Goal: Information Seeking & Learning: Compare options

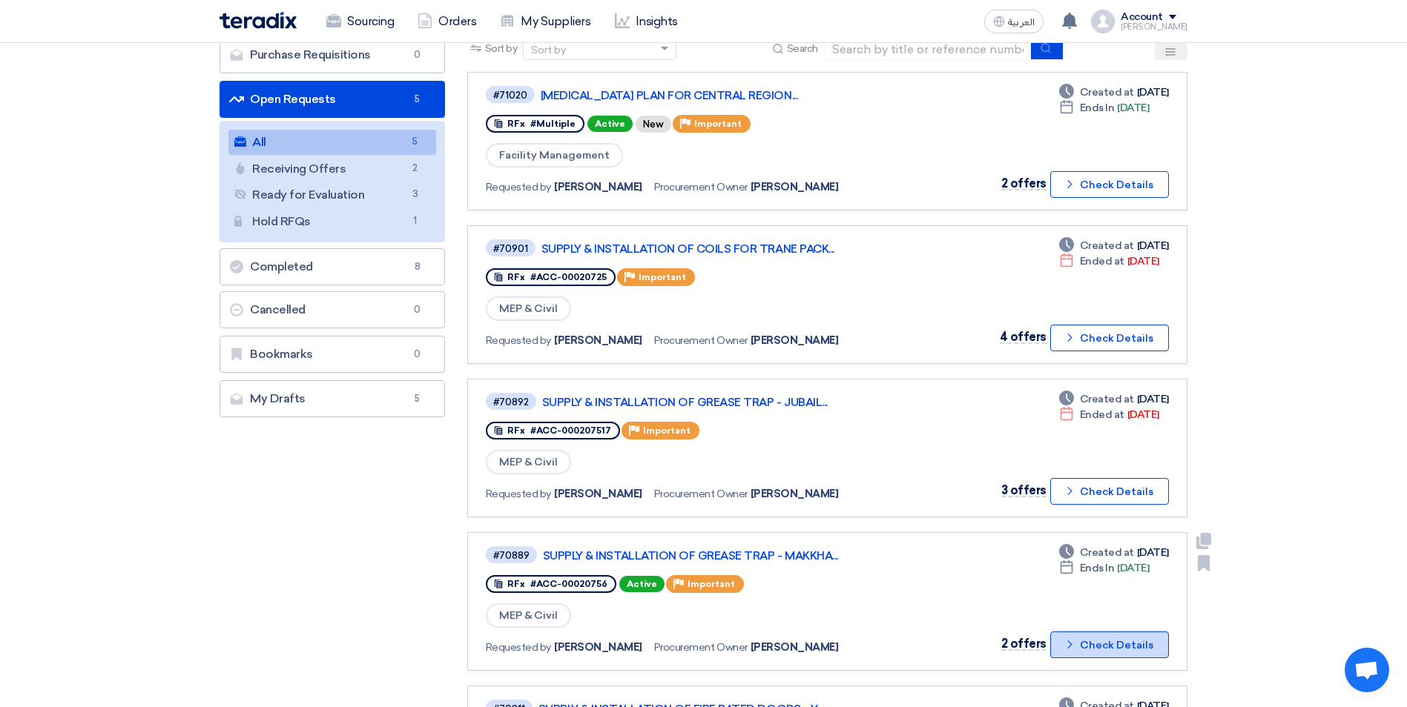
scroll to position [148, 0]
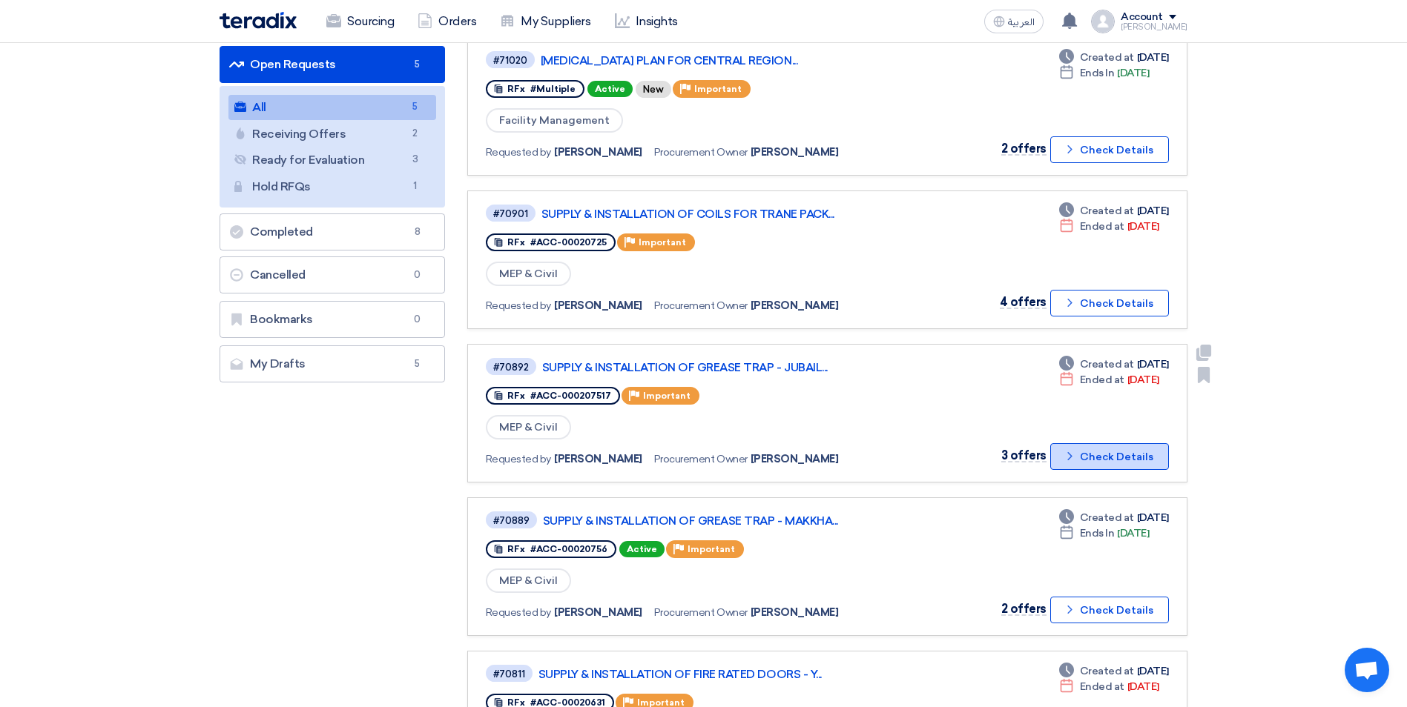
click at [1080, 462] on button "Check details Check Details" at bounding box center [1109, 456] width 119 height 27
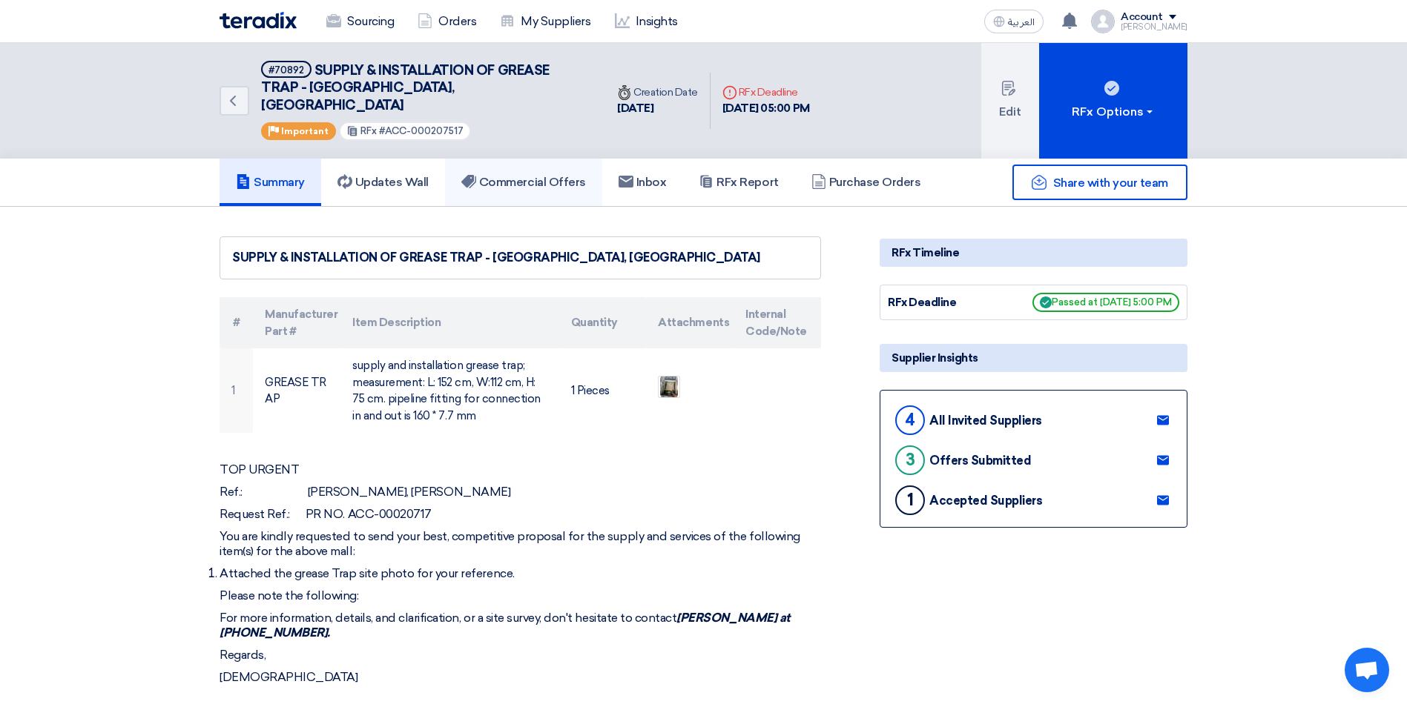
click at [499, 175] on h5 "Commercial Offers" at bounding box center [523, 182] width 125 height 15
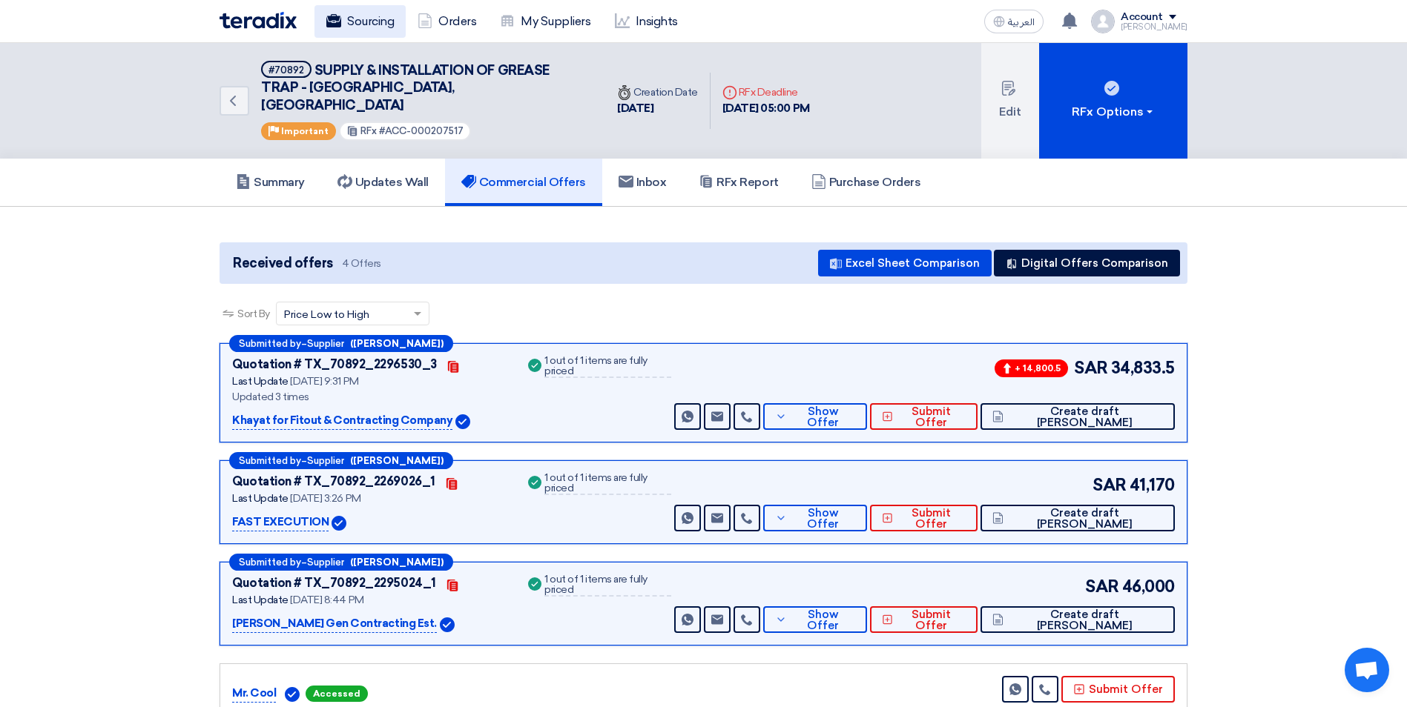
click at [391, 25] on link "Sourcing" at bounding box center [359, 21] width 91 height 33
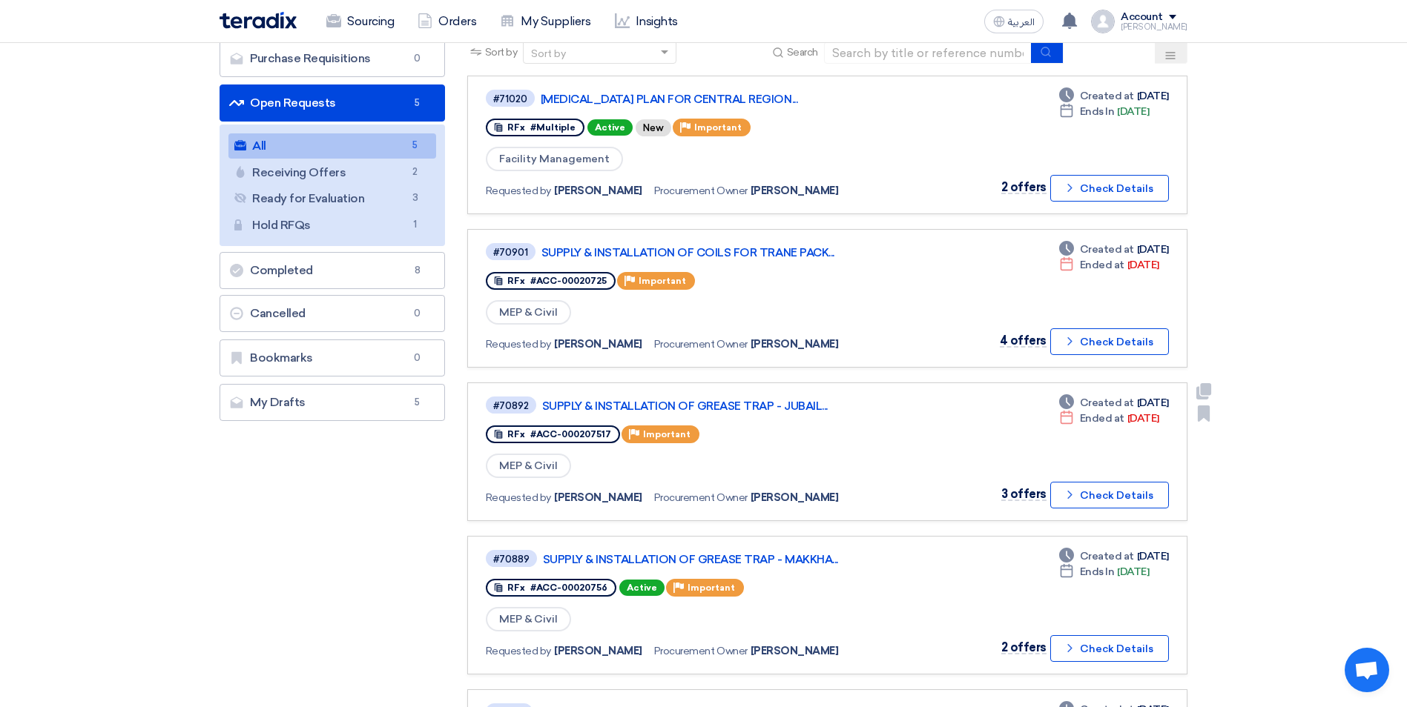
scroll to position [222, 0]
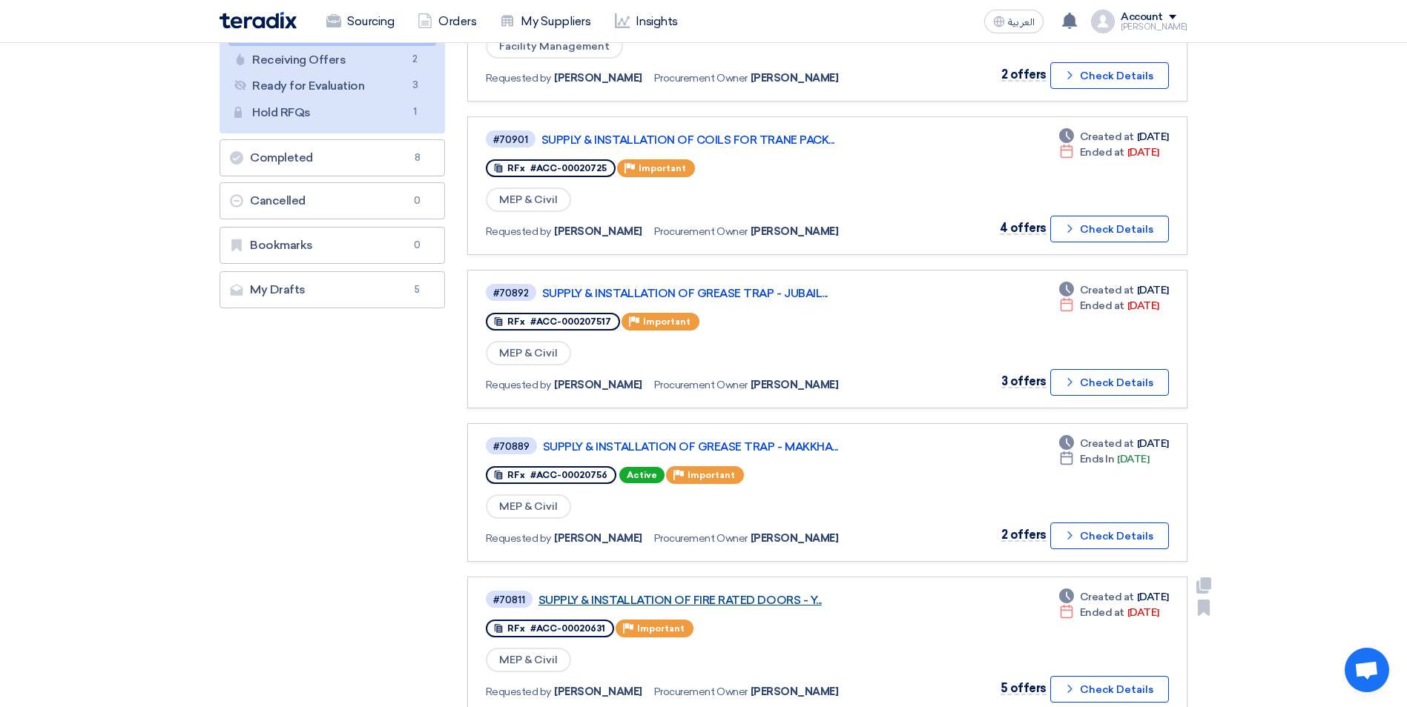
click at [770, 601] on link "SUPPLY & INSTALLATION OF FIRE RATED DOORS - Y..." at bounding box center [723, 600] width 371 height 13
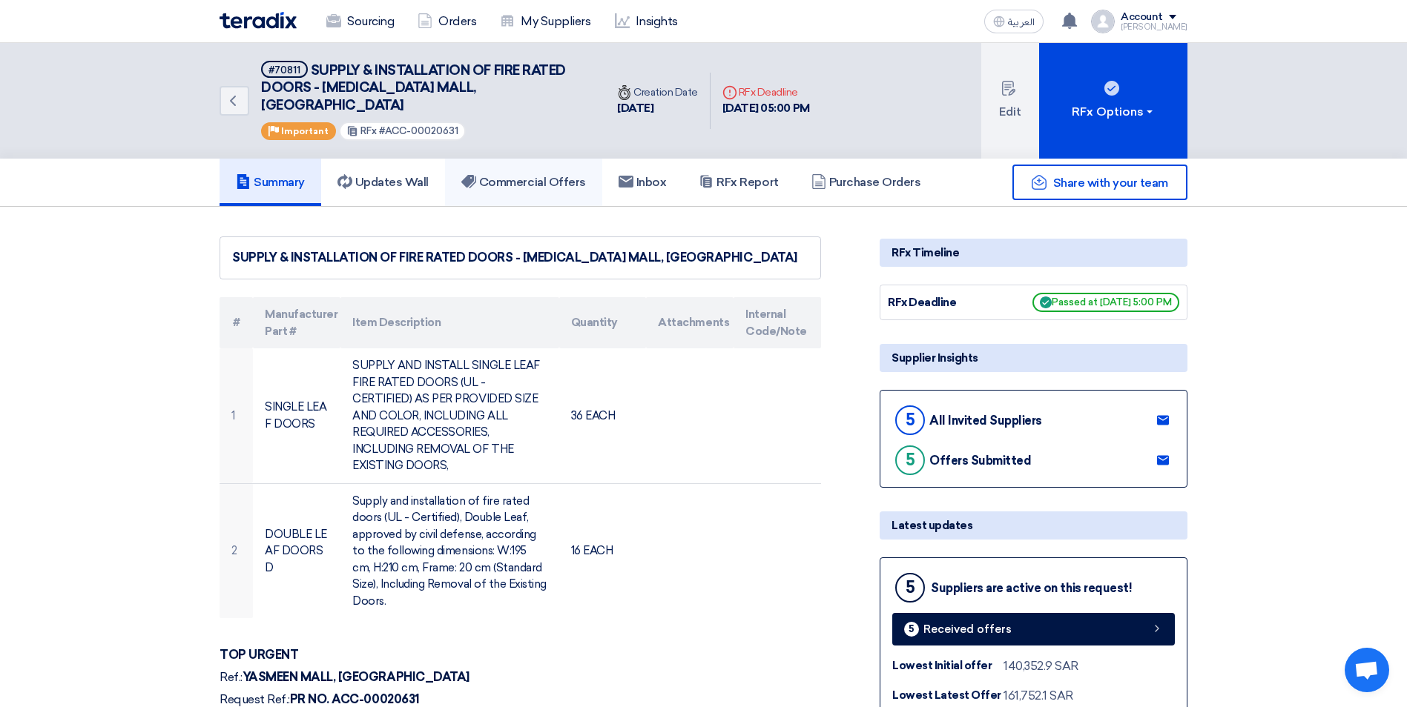
click at [550, 175] on h5 "Commercial Offers" at bounding box center [523, 182] width 125 height 15
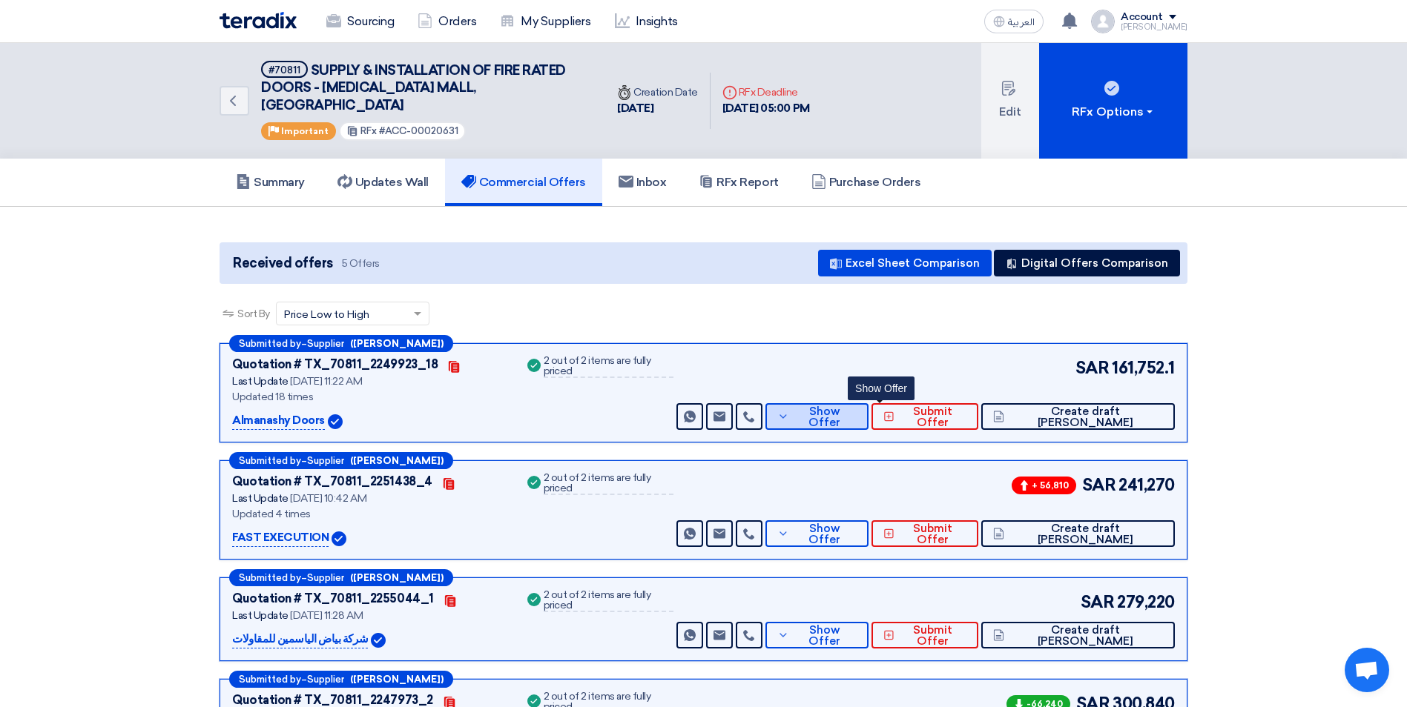
click at [857, 406] on span "Show Offer" at bounding box center [825, 417] width 65 height 22
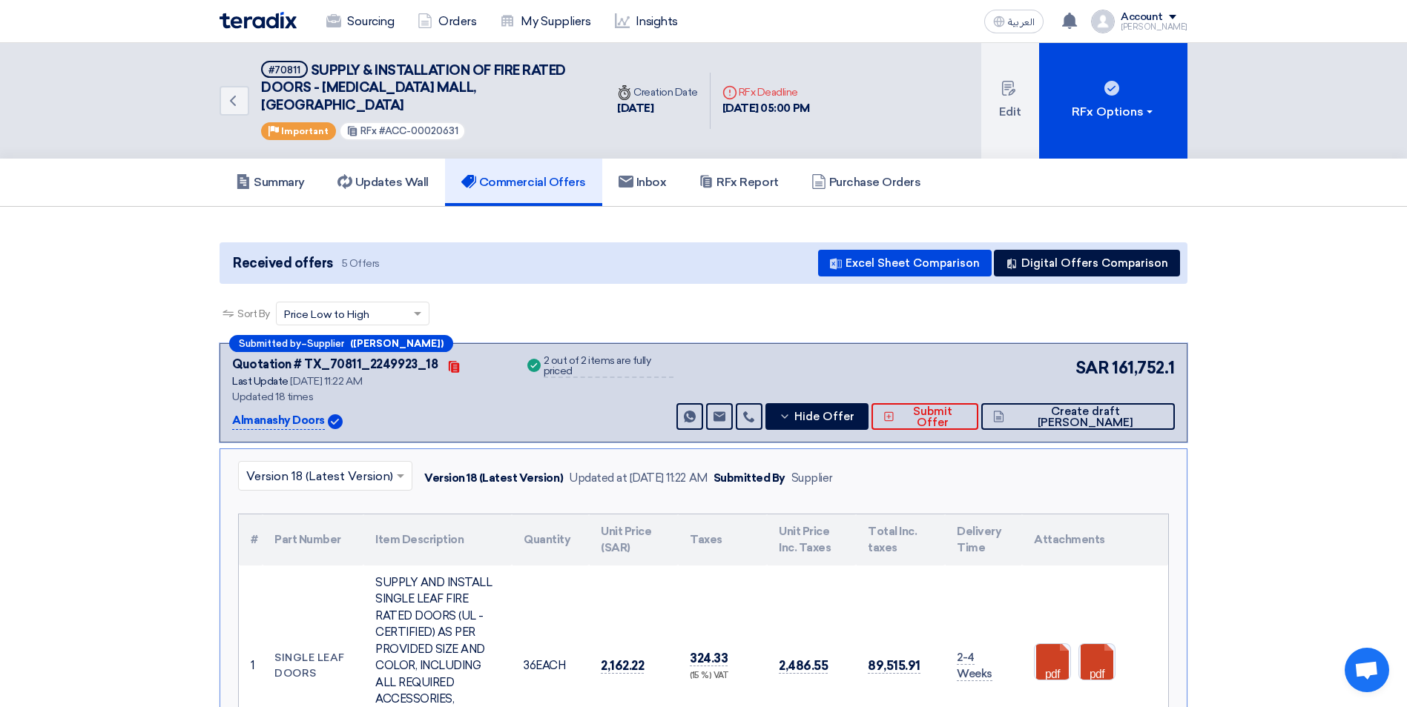
click at [324, 466] on input "text" at bounding box center [317, 478] width 143 height 24
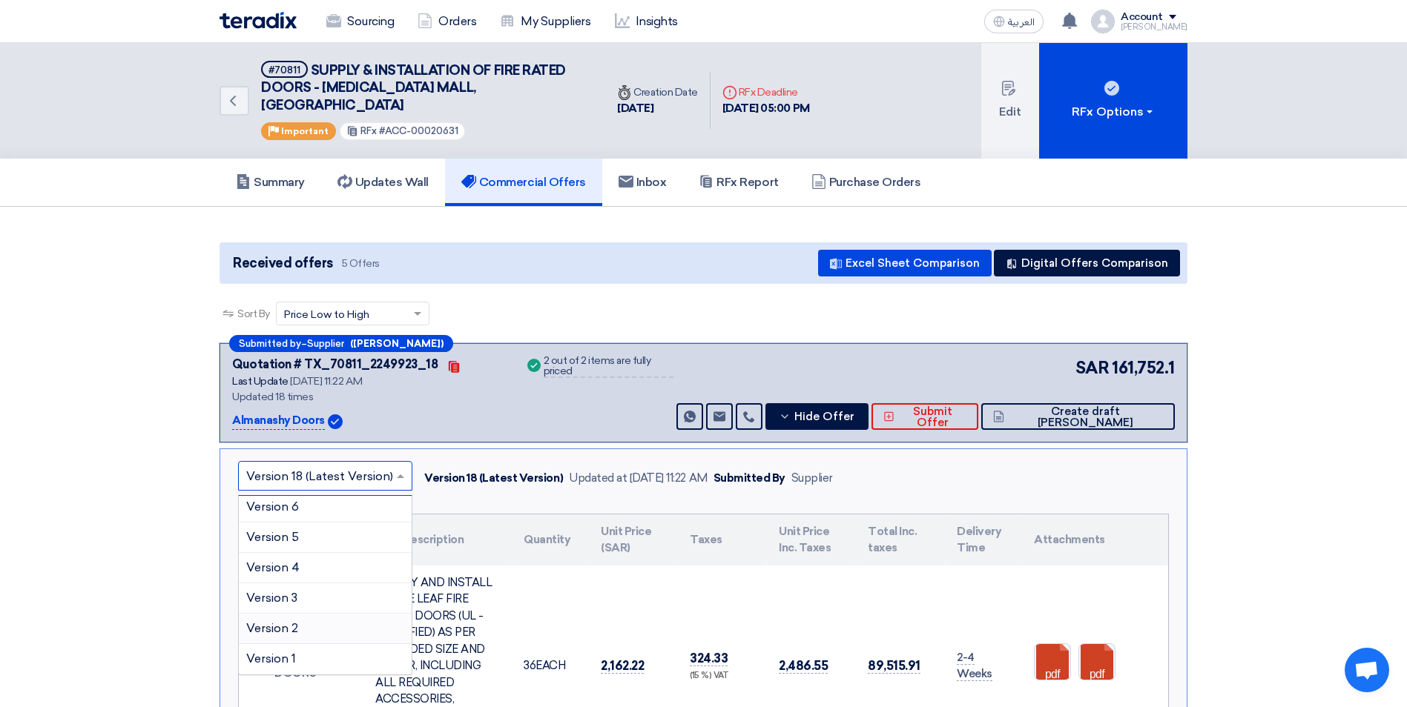
scroll to position [445, 0]
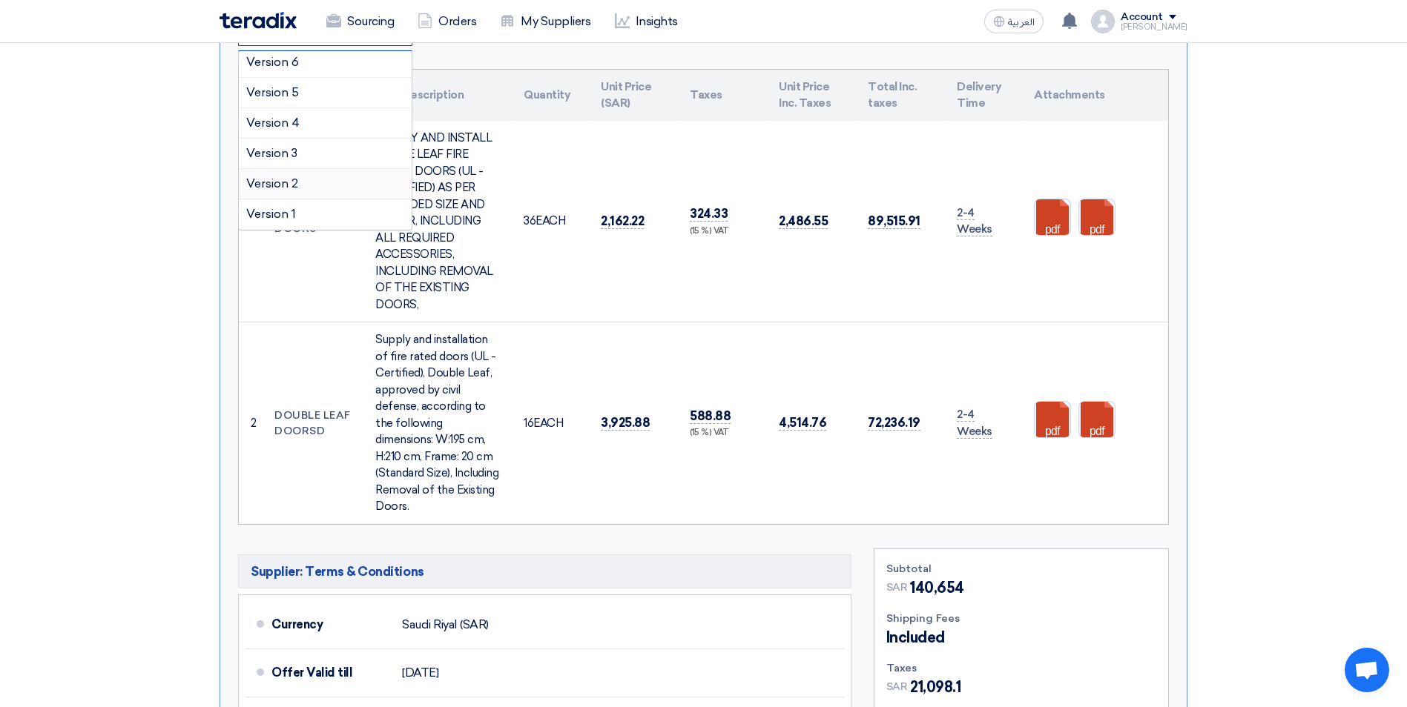
click at [309, 169] on div "Version 2" at bounding box center [325, 184] width 173 height 30
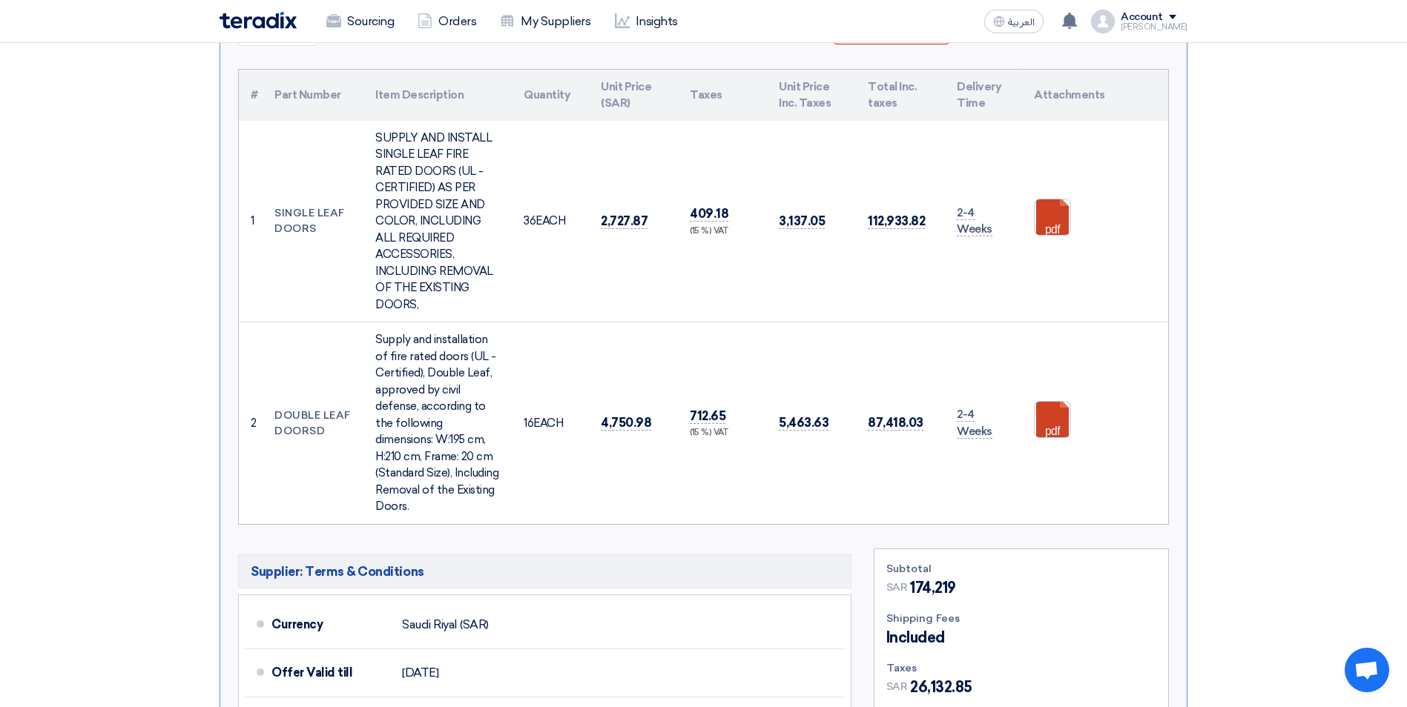
scroll to position [74, 0]
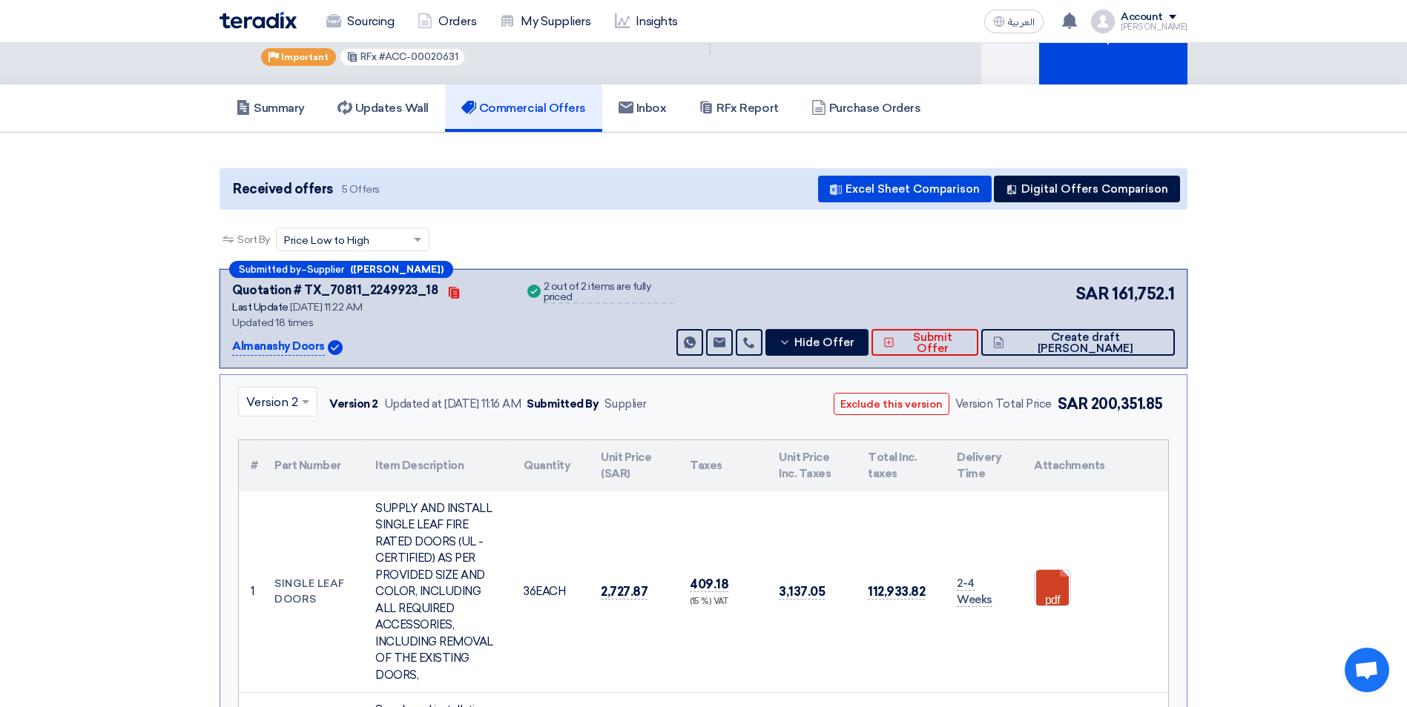
drag, startPoint x: 1093, startPoint y: 391, endPoint x: 1163, endPoint y: 391, distance: 69.7
click at [1163, 391] on div "Exclude this version Version Total Price SAR 200,351.85" at bounding box center [986, 404] width 365 height 35
copy span "200,351.85"
click at [306, 393] on span at bounding box center [307, 402] width 19 height 18
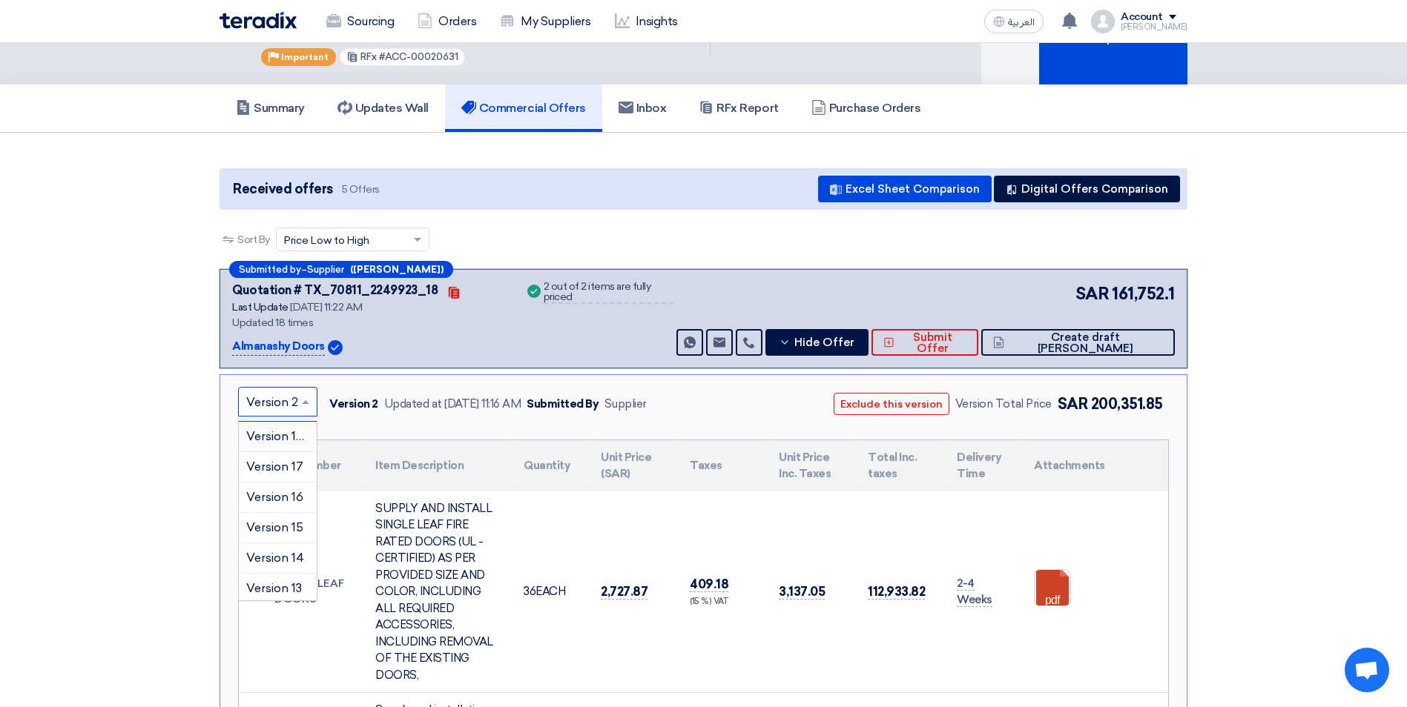
click at [285, 429] on span "Version 18 (Latest Version)" at bounding box center [319, 436] width 147 height 14
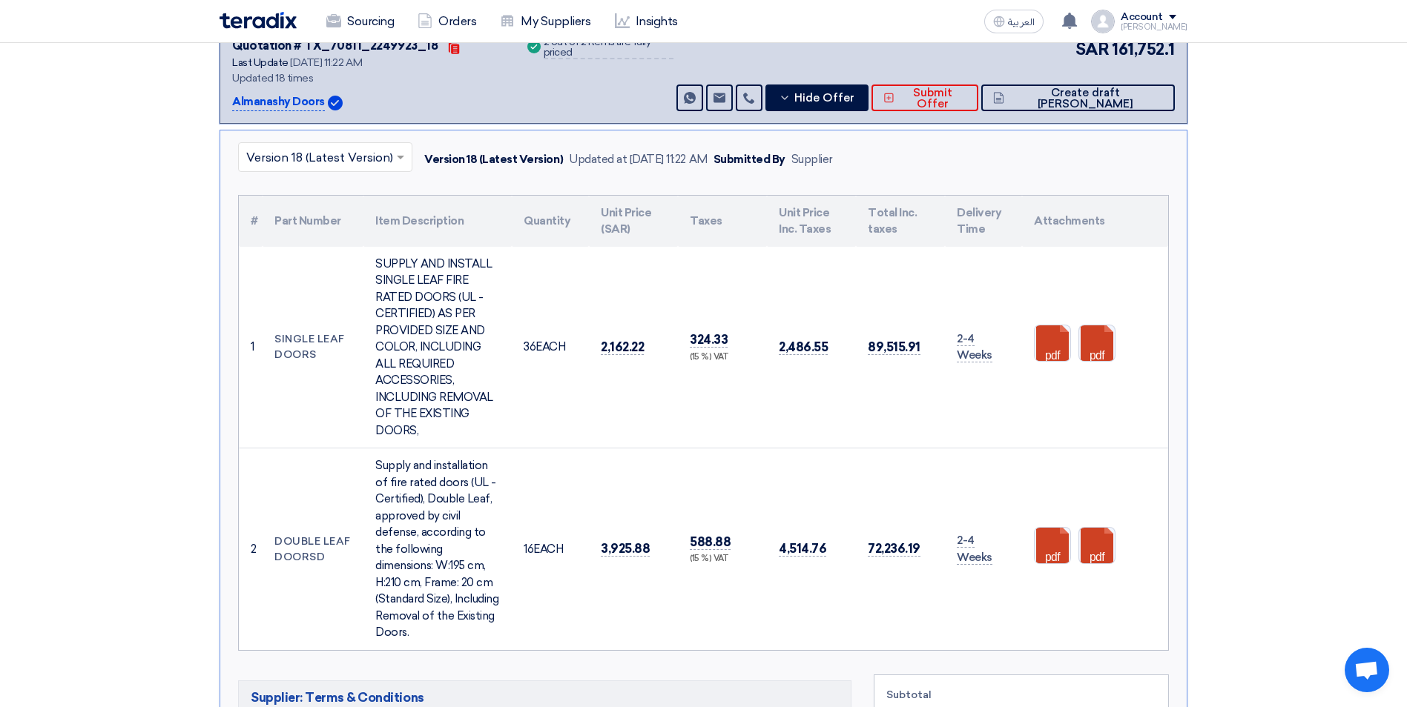
scroll to position [222, 0]
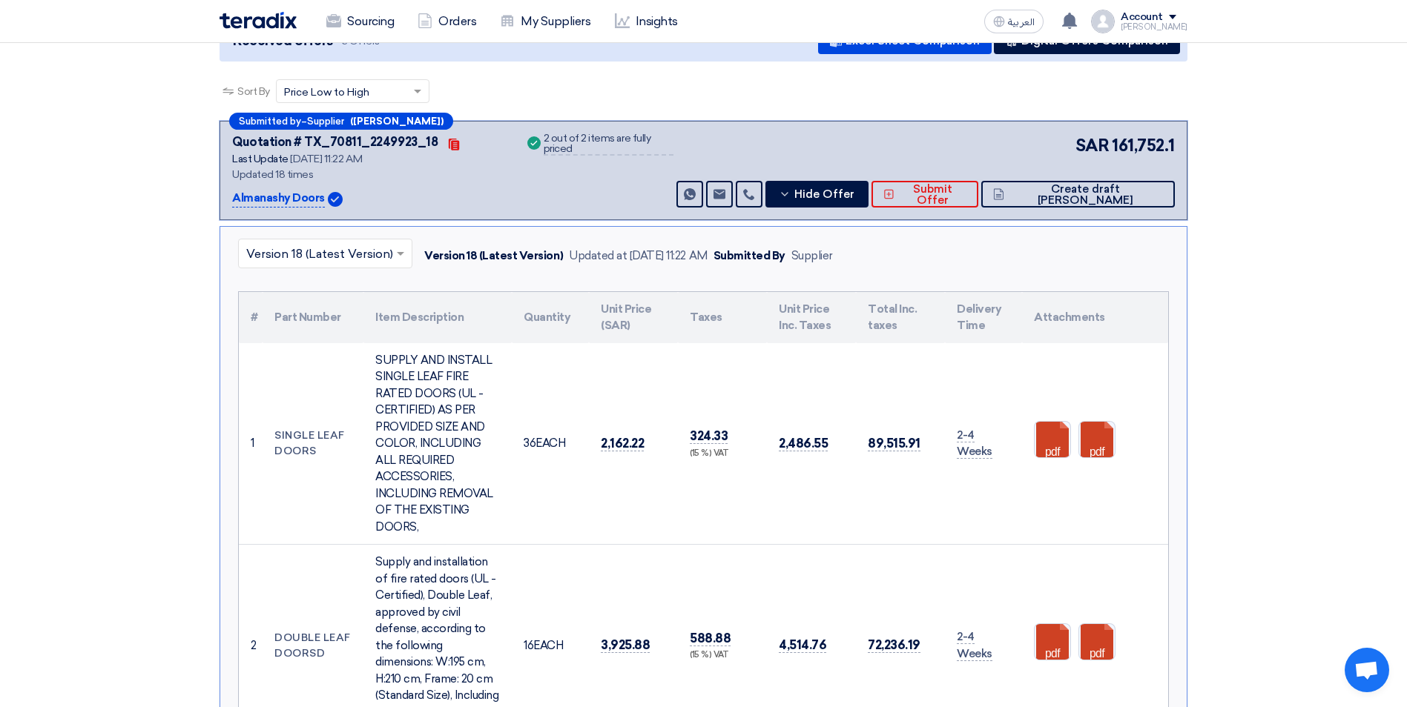
click at [343, 243] on input "text" at bounding box center [317, 255] width 143 height 24
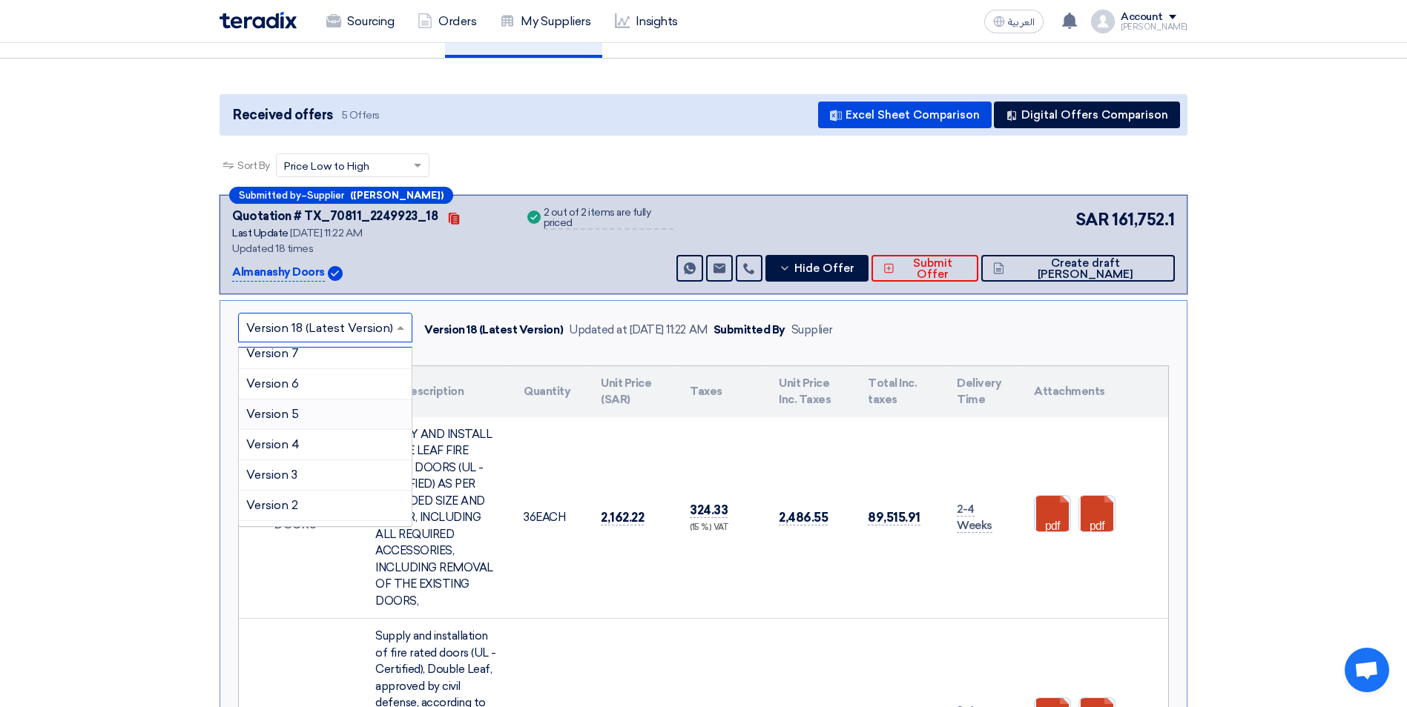
scroll to position [369, 0]
click at [323, 466] on div "Version 2" at bounding box center [325, 481] width 173 height 30
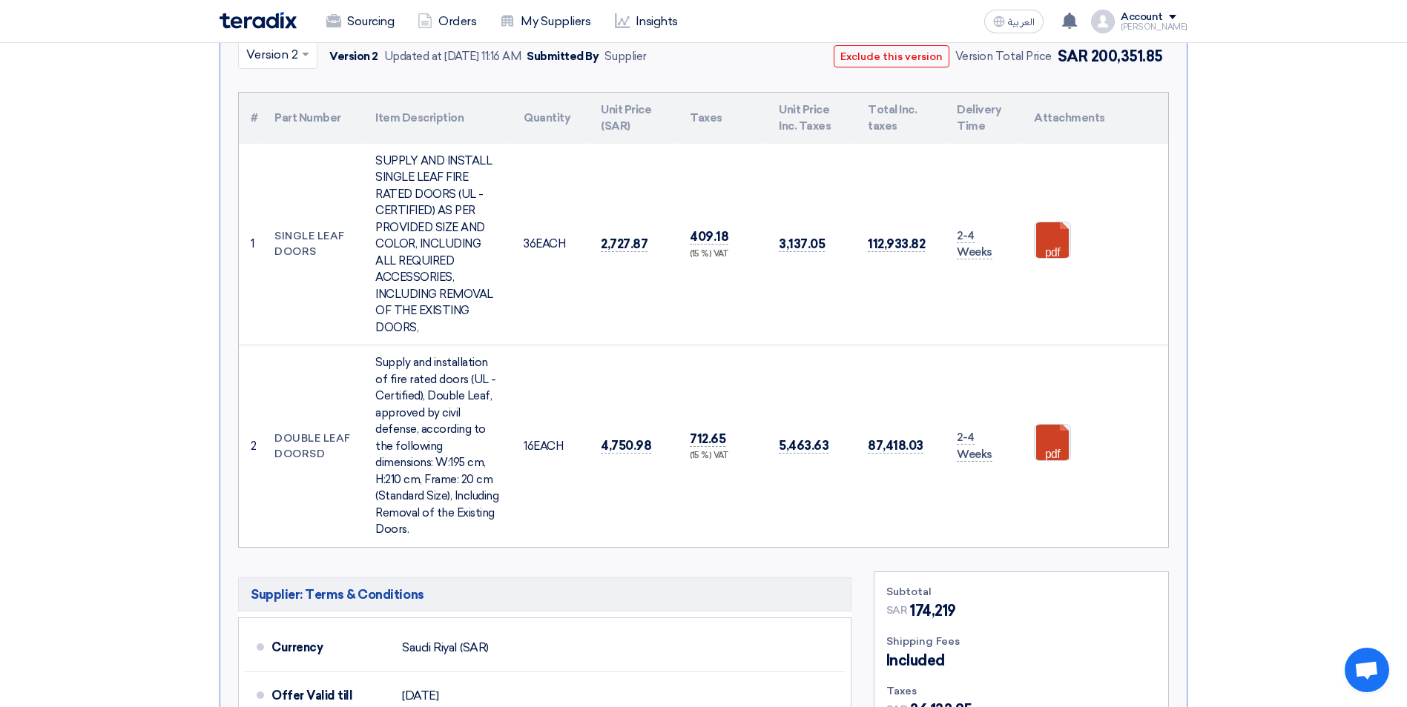
scroll to position [445, 0]
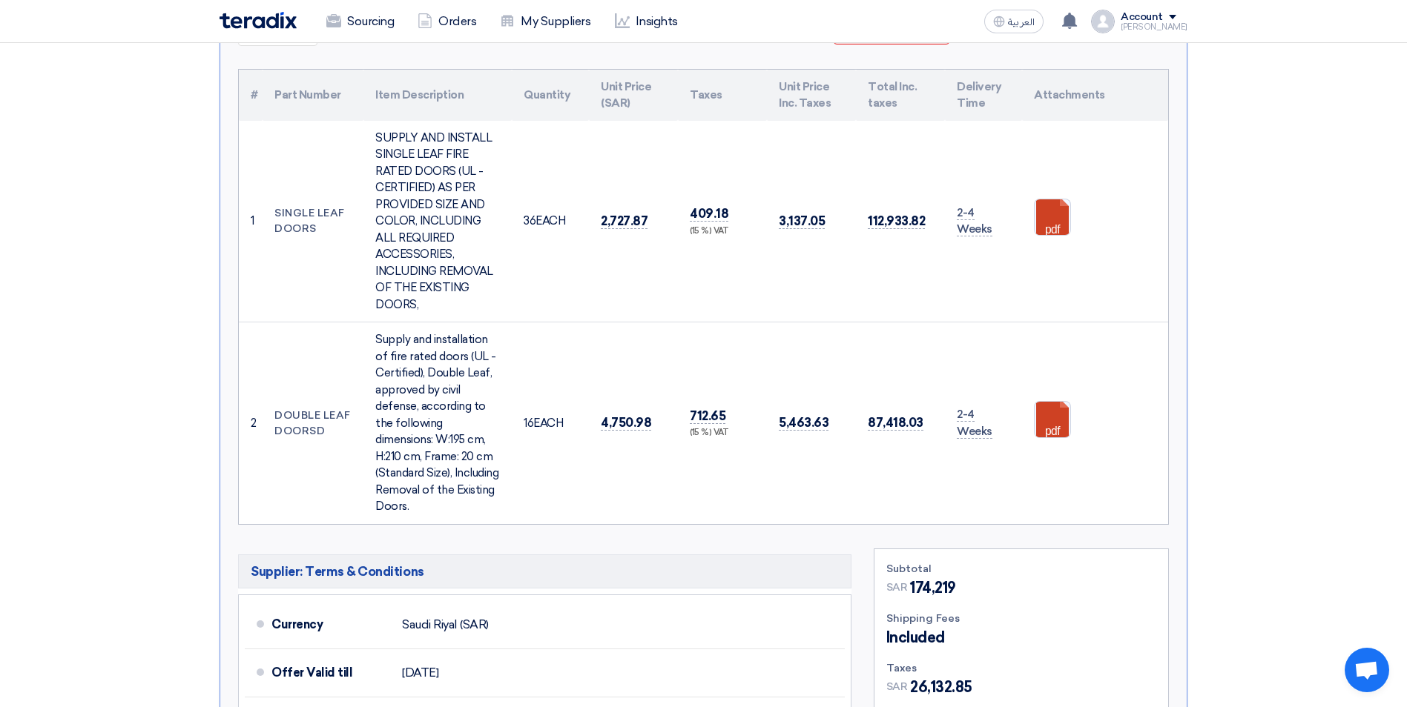
drag, startPoint x: 910, startPoint y: 570, endPoint x: 962, endPoint y: 569, distance: 51.9
click at [962, 577] on div "SAR 174,219" at bounding box center [1021, 588] width 270 height 22
copy span "174,219"
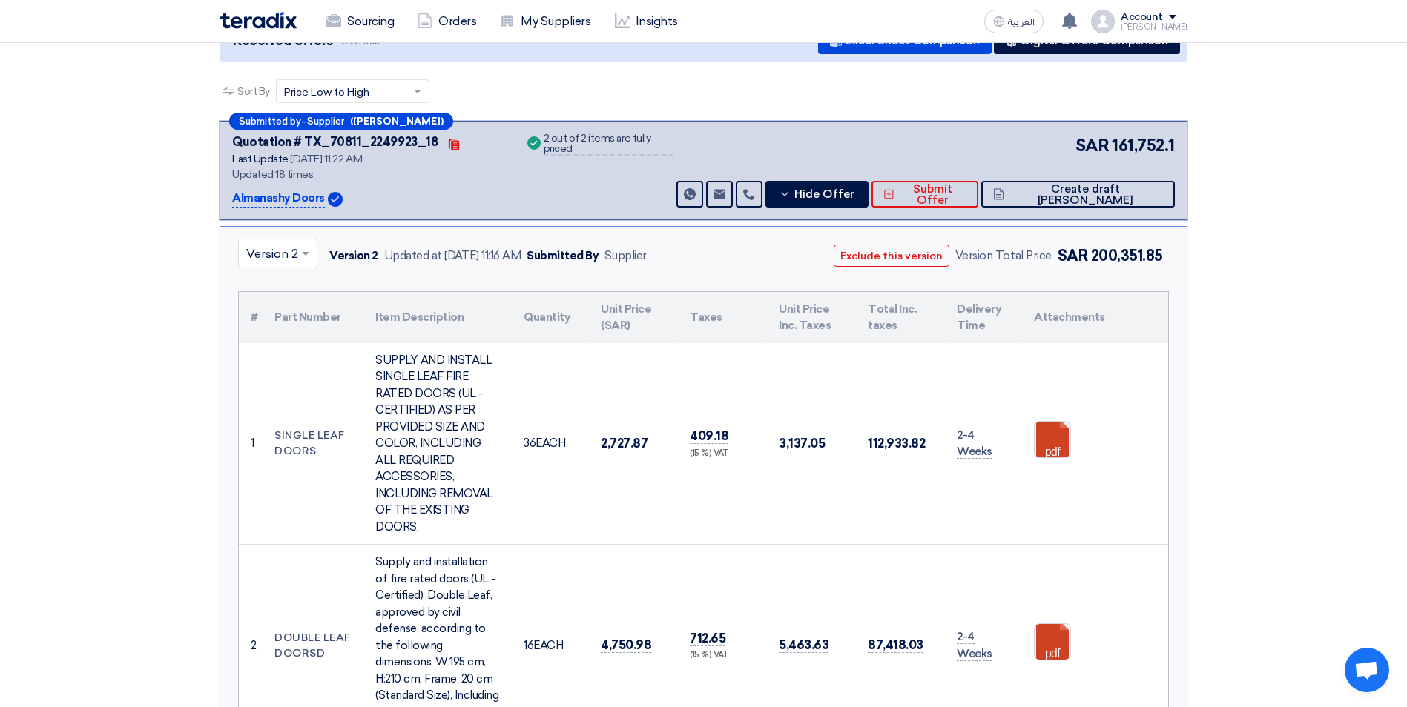
scroll to position [0, 0]
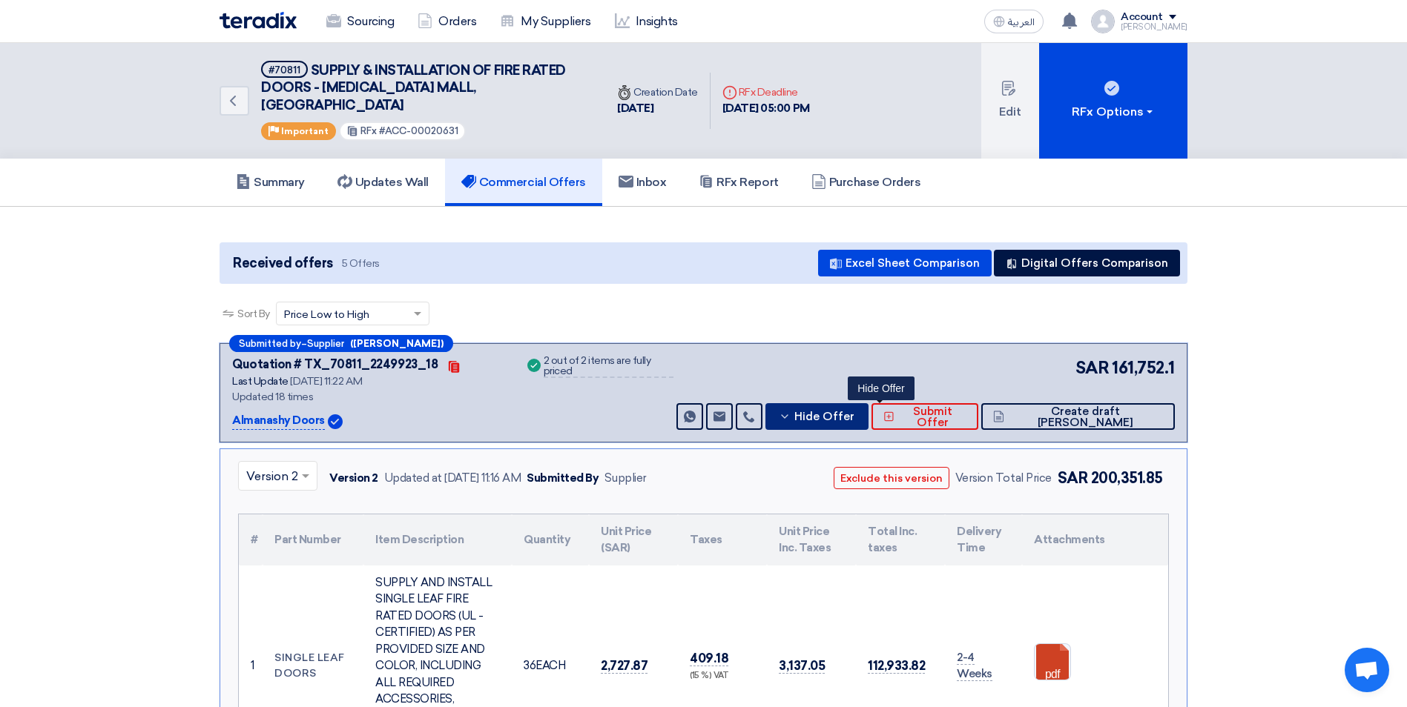
click at [788, 415] on use at bounding box center [785, 417] width 7 height 4
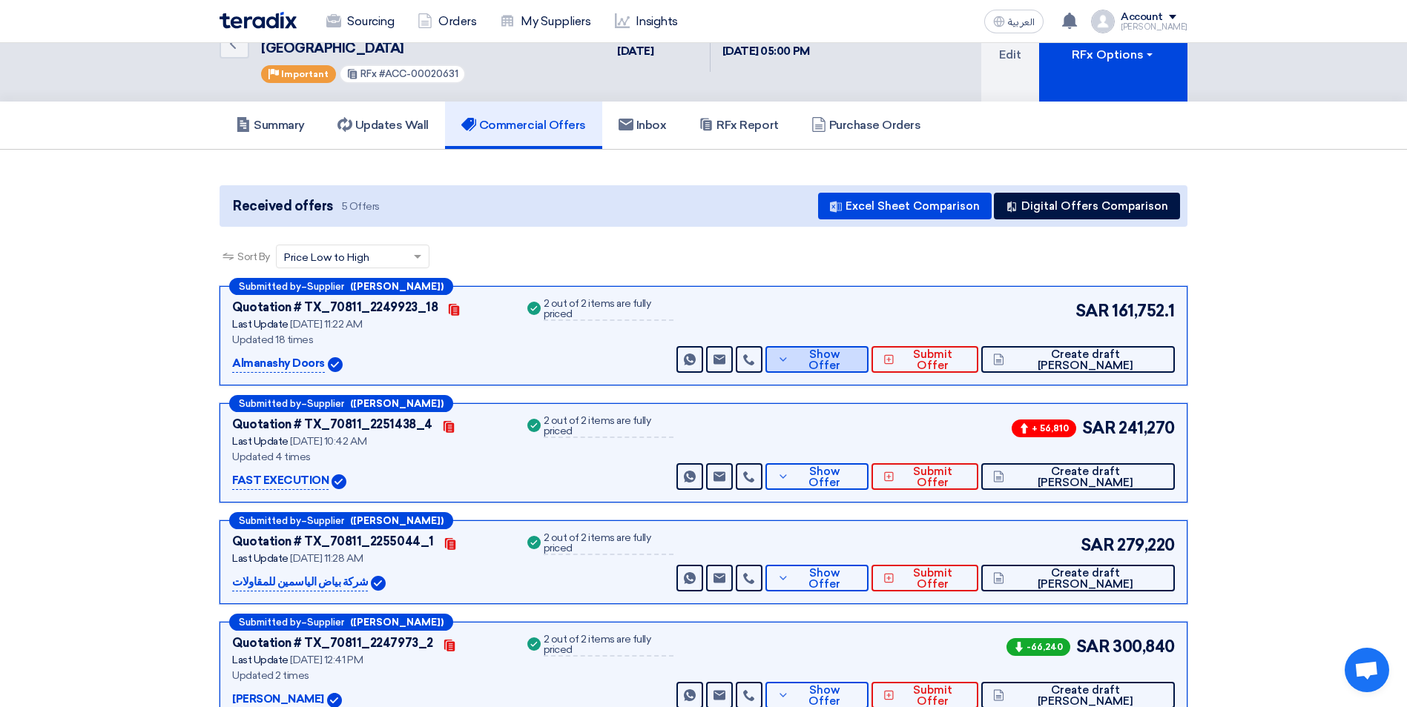
scroll to position [74, 0]
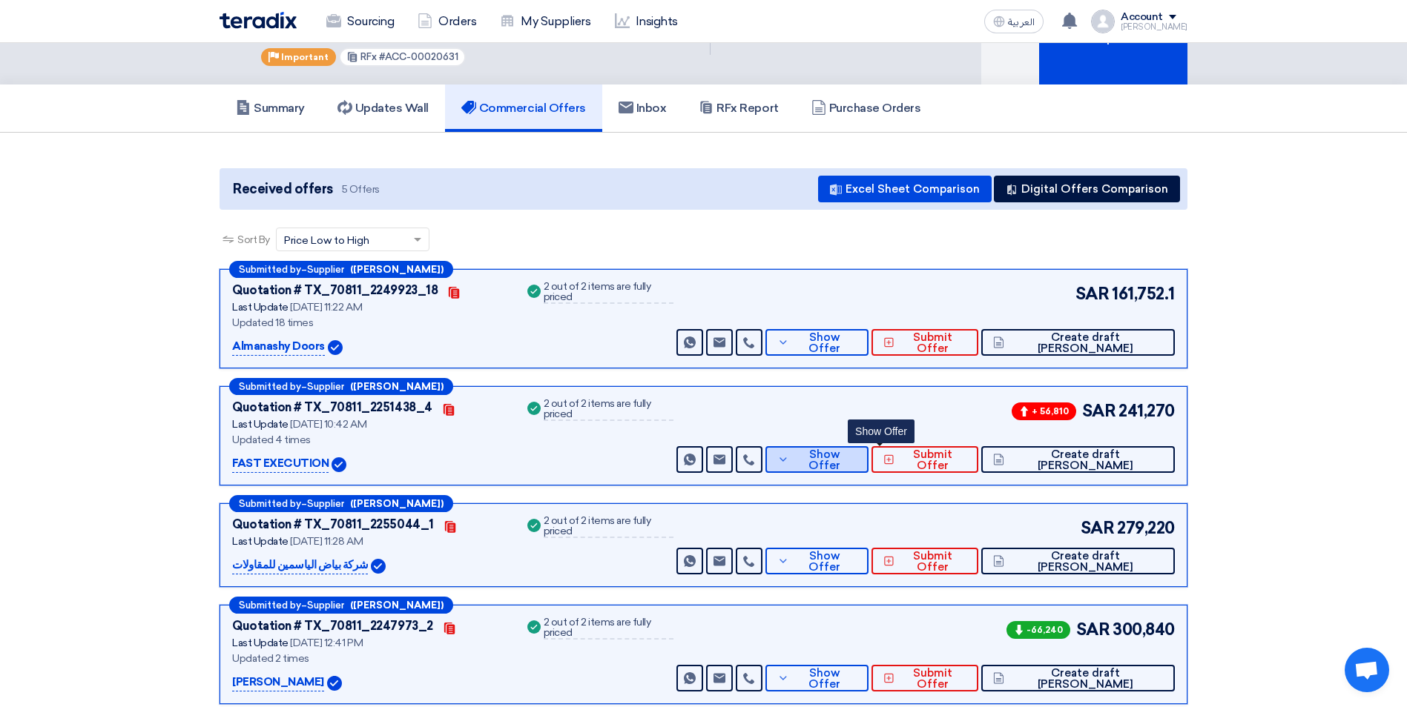
click at [857, 449] on span "Show Offer" at bounding box center [825, 460] width 65 height 22
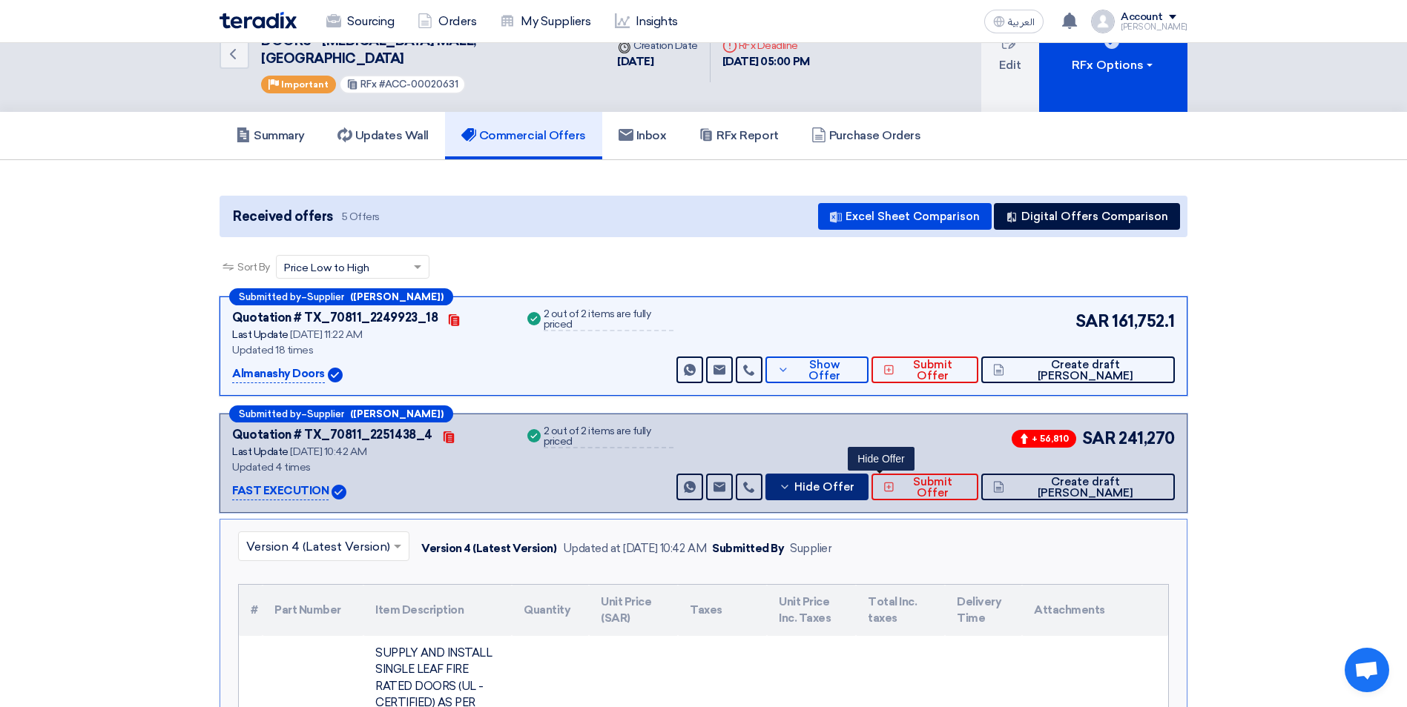
scroll to position [0, 0]
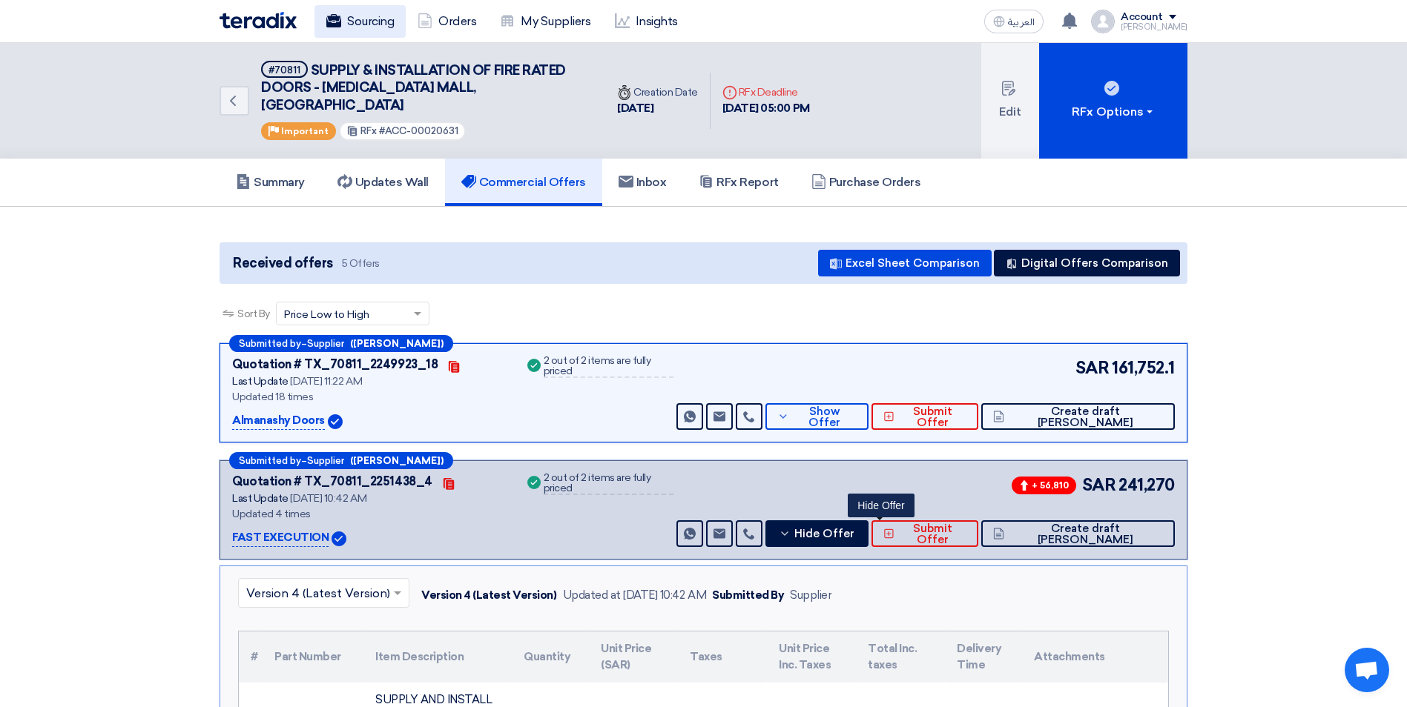
click at [347, 19] on link "Sourcing" at bounding box center [359, 21] width 91 height 33
